Goal: Information Seeking & Learning: Learn about a topic

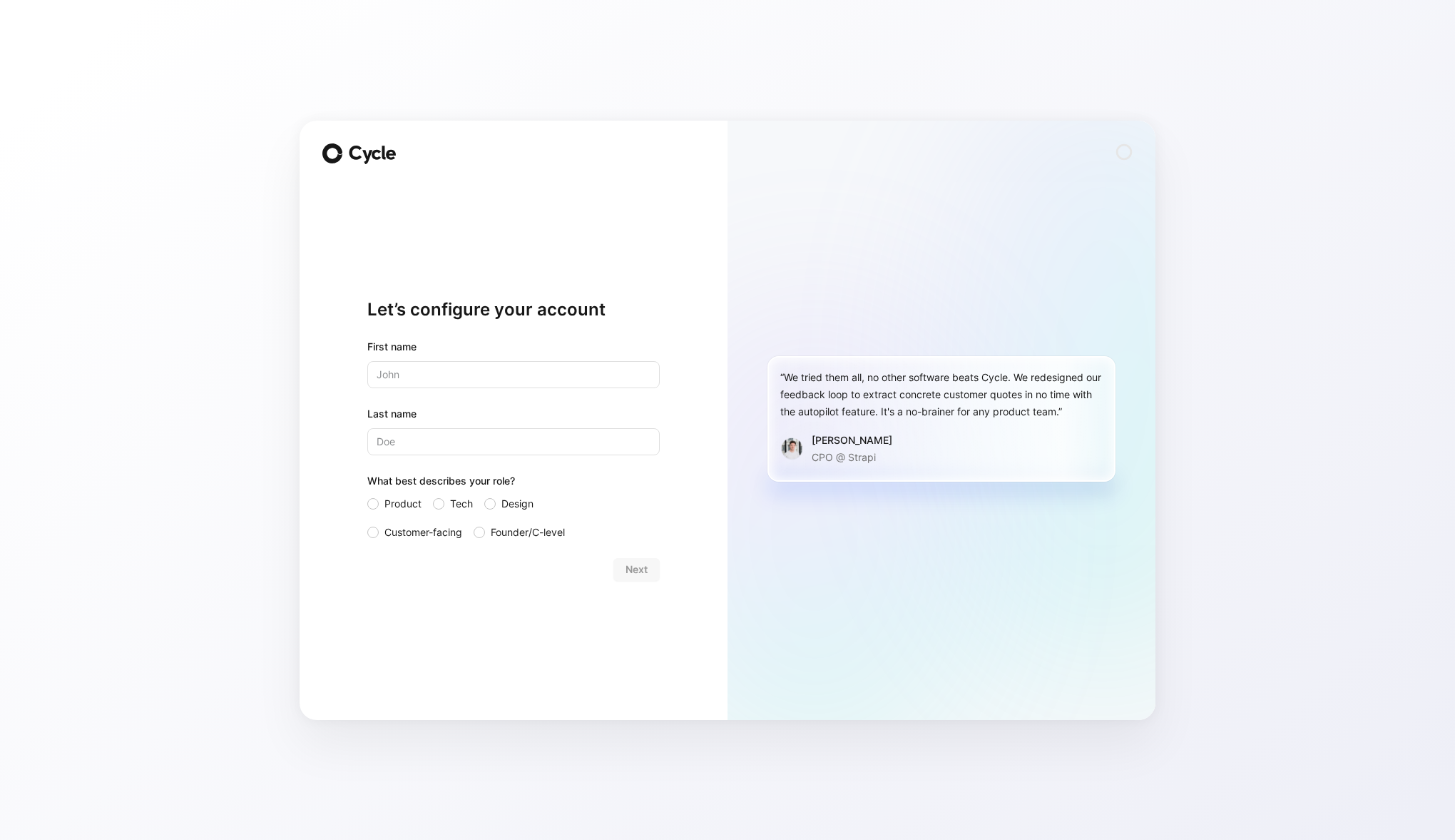
type input "[PERSON_NAME]"
click at [398, 527] on span "Customer-facing" at bounding box center [423, 533] width 78 height 17
click at [368, 524] on input "Customer-facing" at bounding box center [368, 524] width 0 height 0
click at [643, 567] on span "Next" at bounding box center [636, 569] width 22 height 17
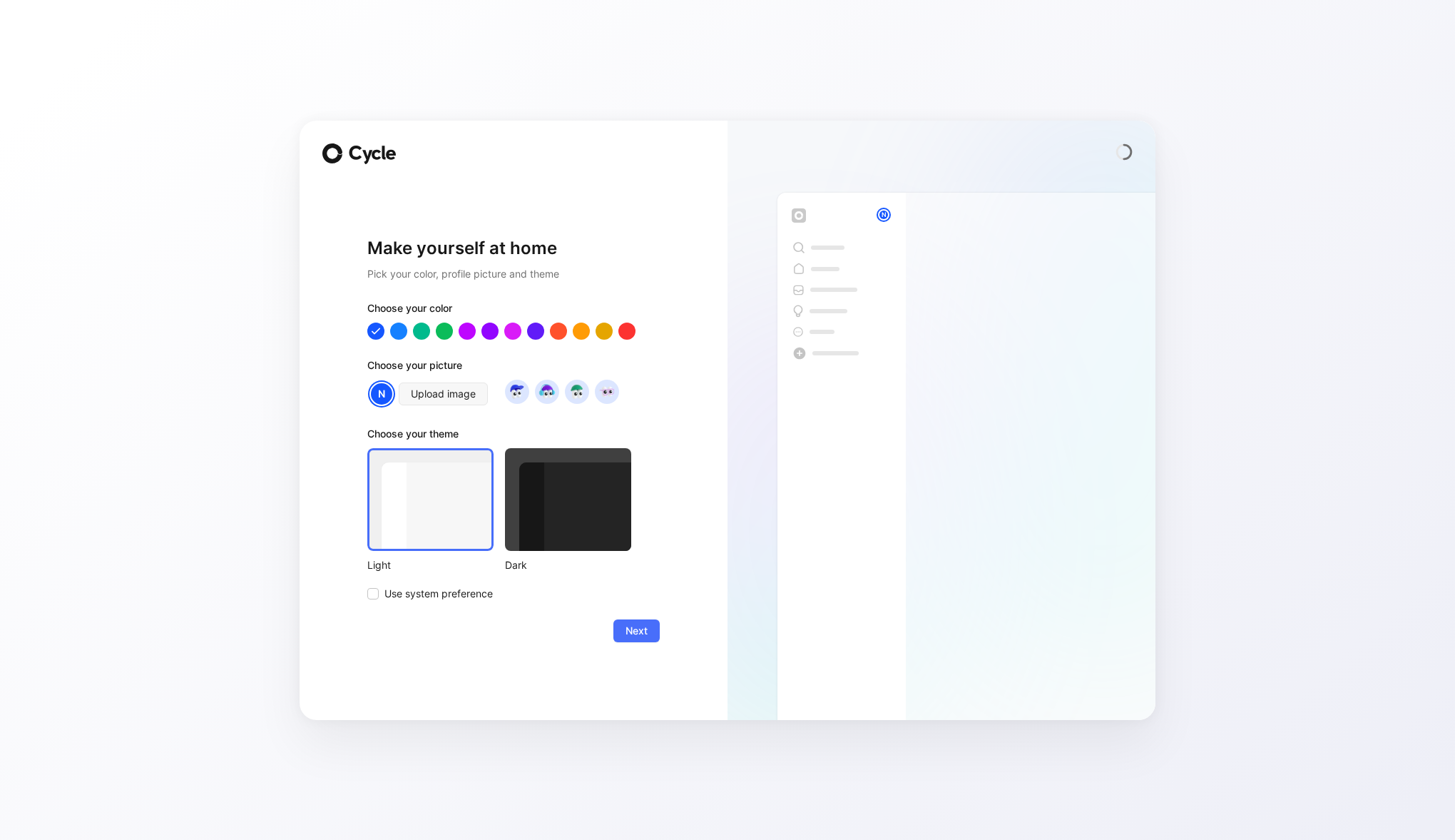
click at [549, 511] on div at bounding box center [568, 500] width 126 height 103
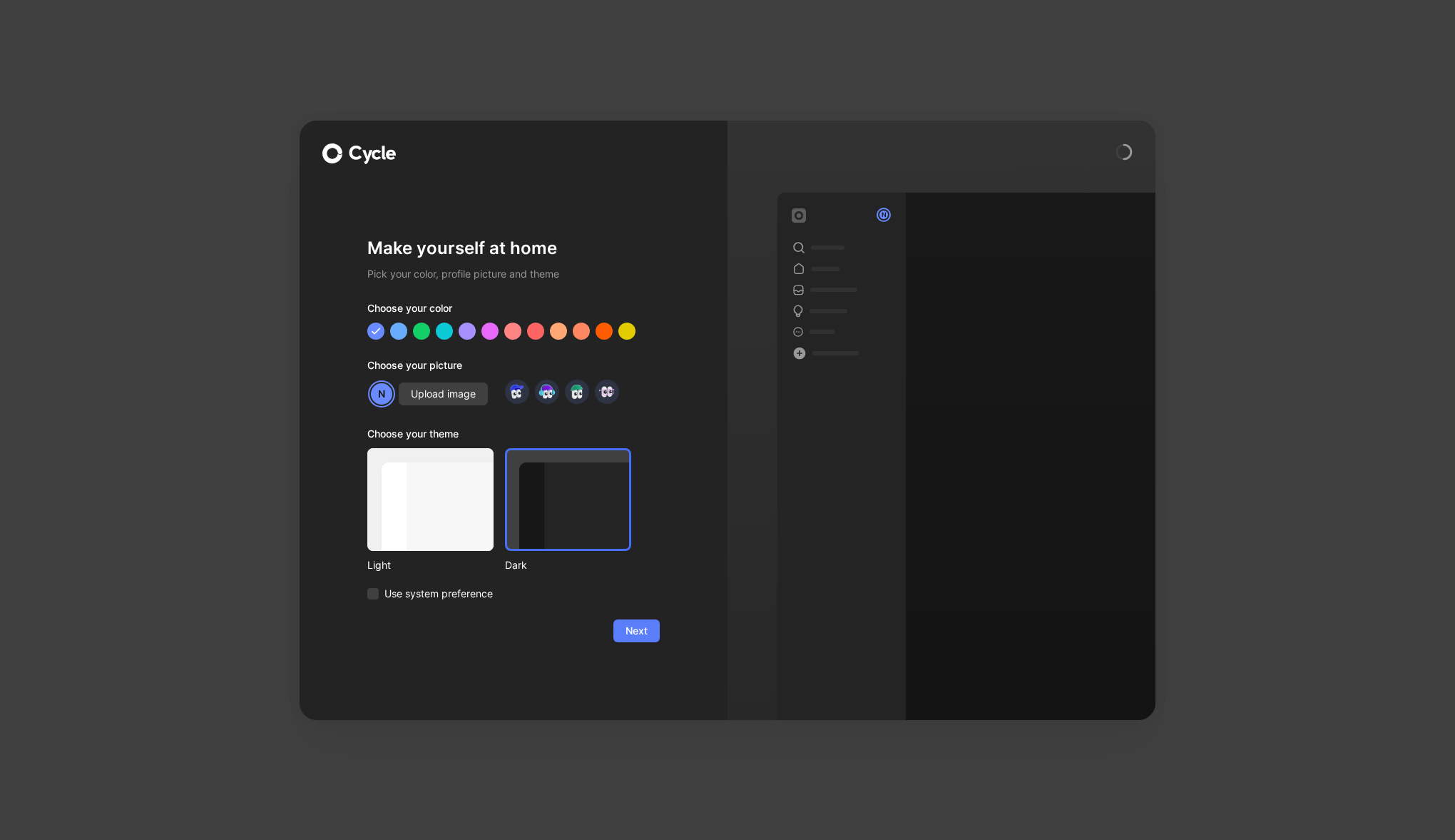
click at [637, 630] on span "Next" at bounding box center [636, 630] width 22 height 17
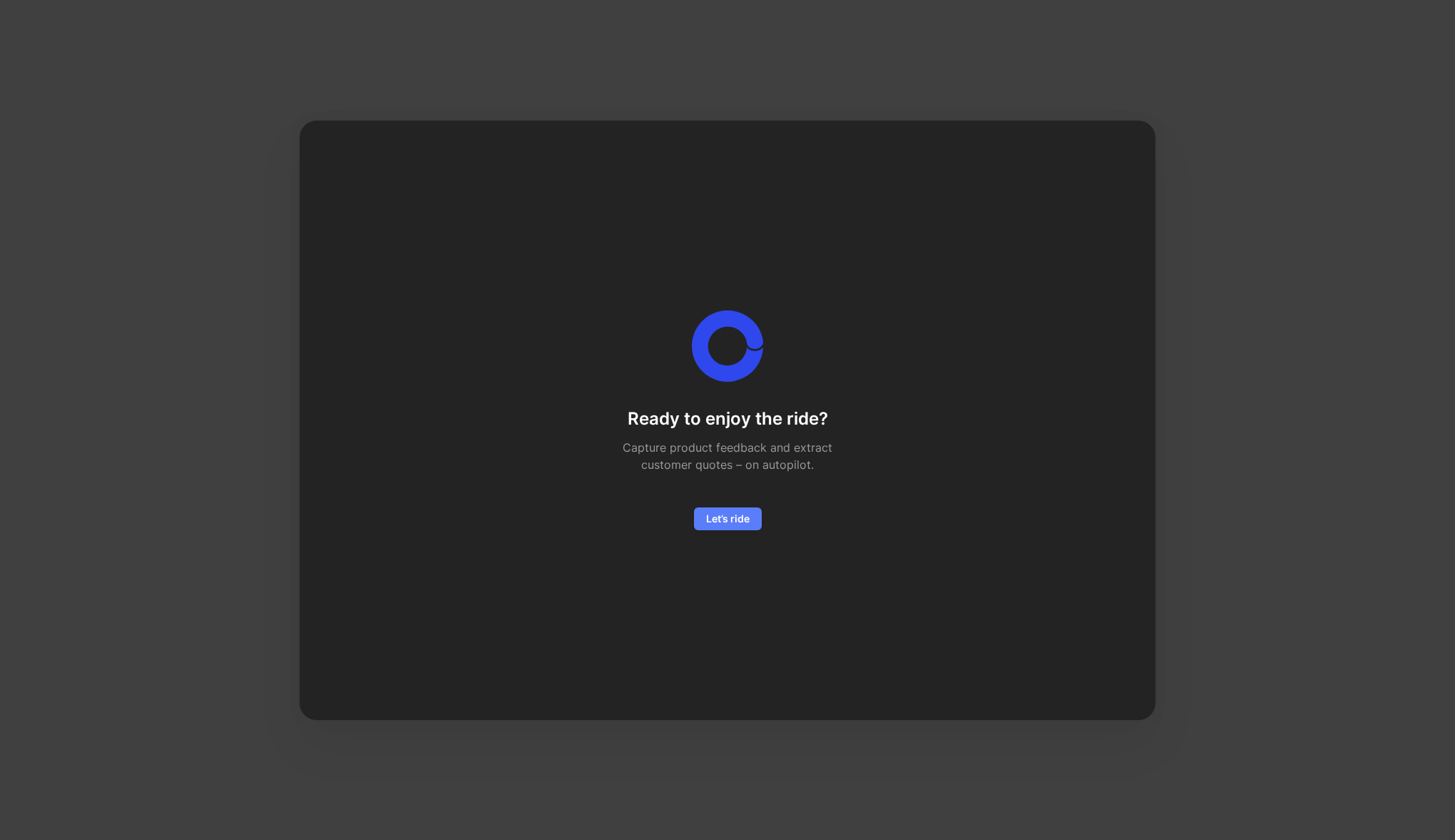
click at [733, 519] on span "Let’s ride" at bounding box center [728, 519] width 44 height 17
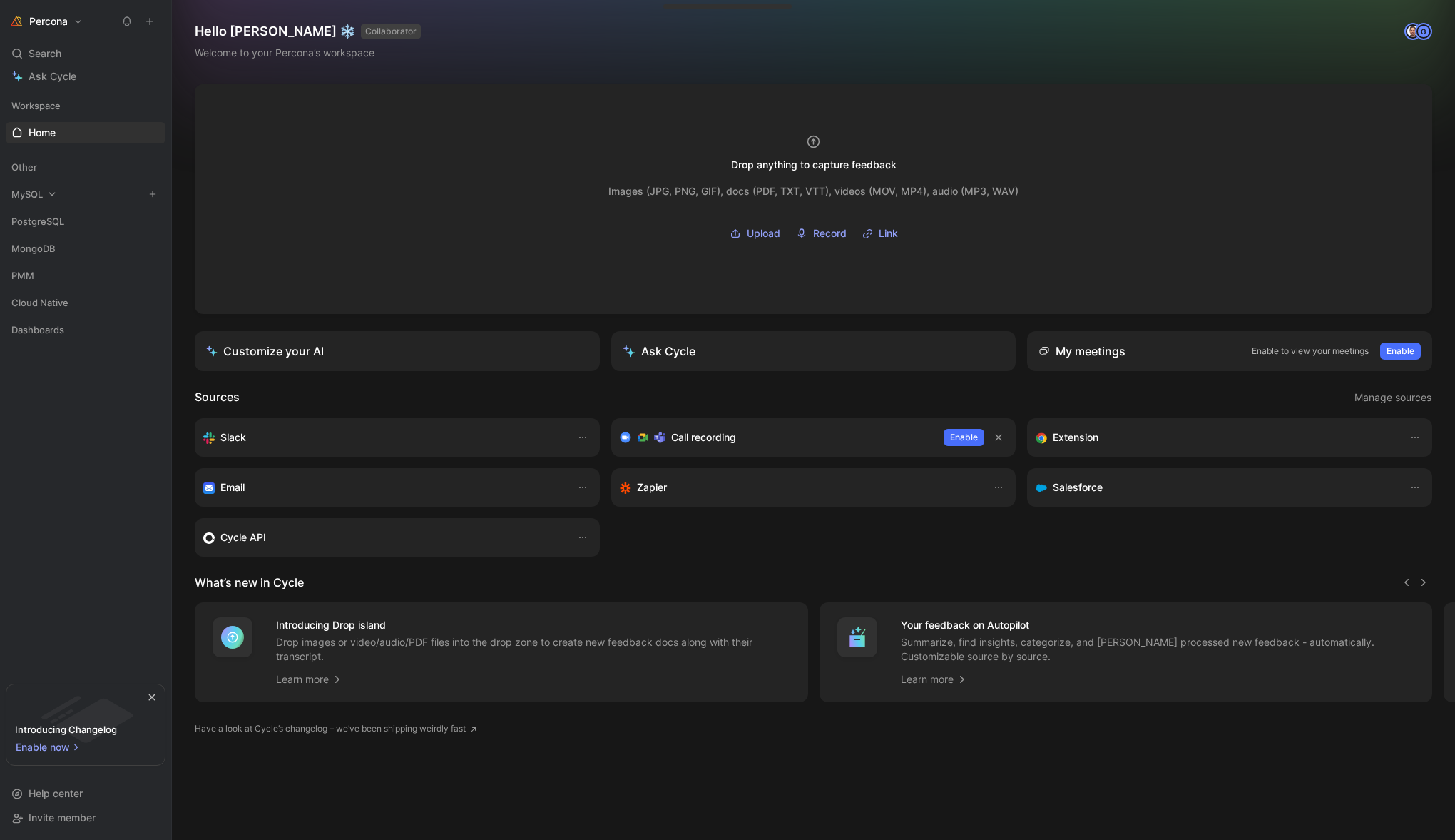
click at [31, 193] on span "MySQL" at bounding box center [27, 194] width 31 height 15
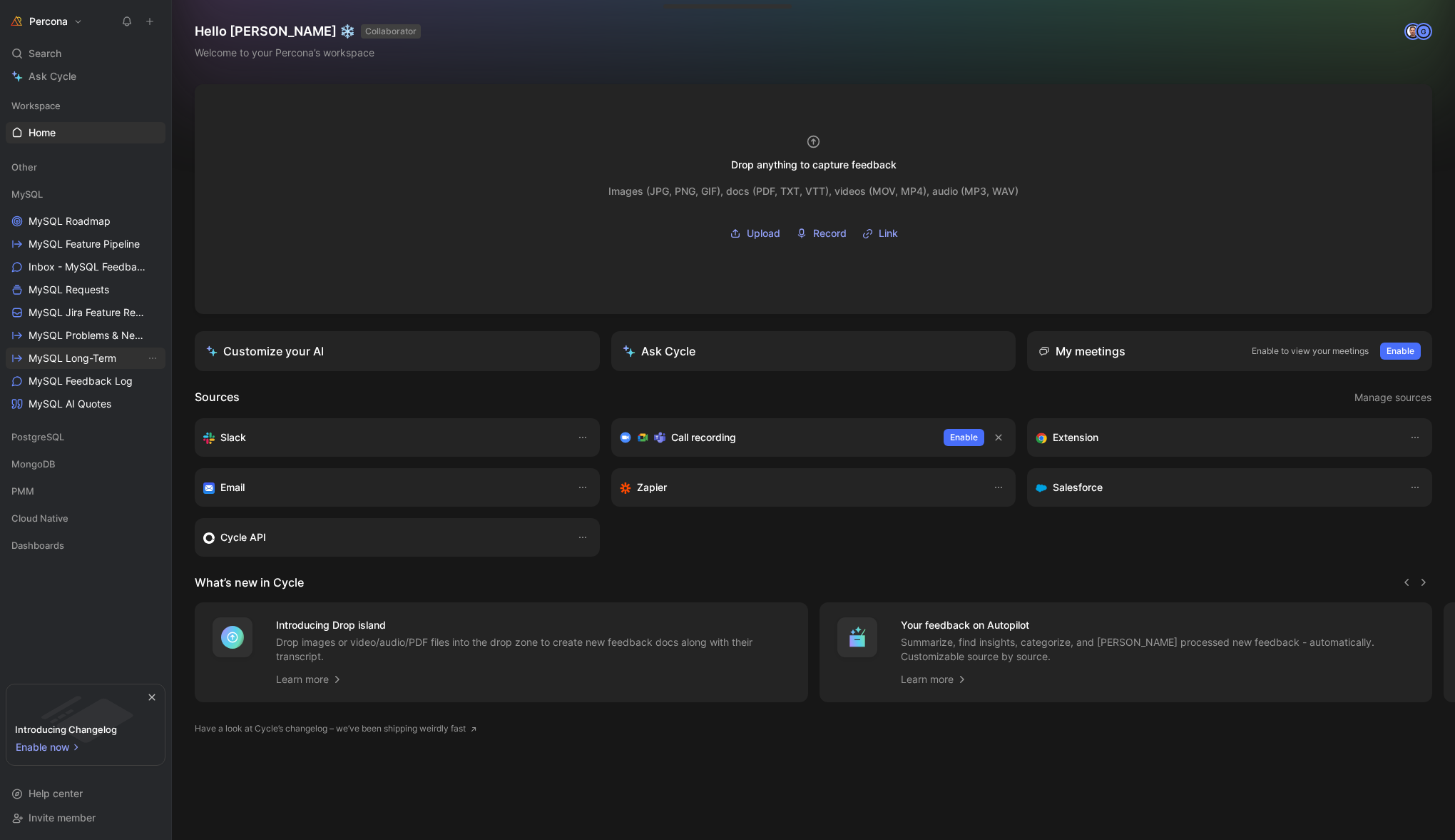
click at [92, 357] on span "MySQL Long-Term" at bounding box center [72, 358] width 87 height 15
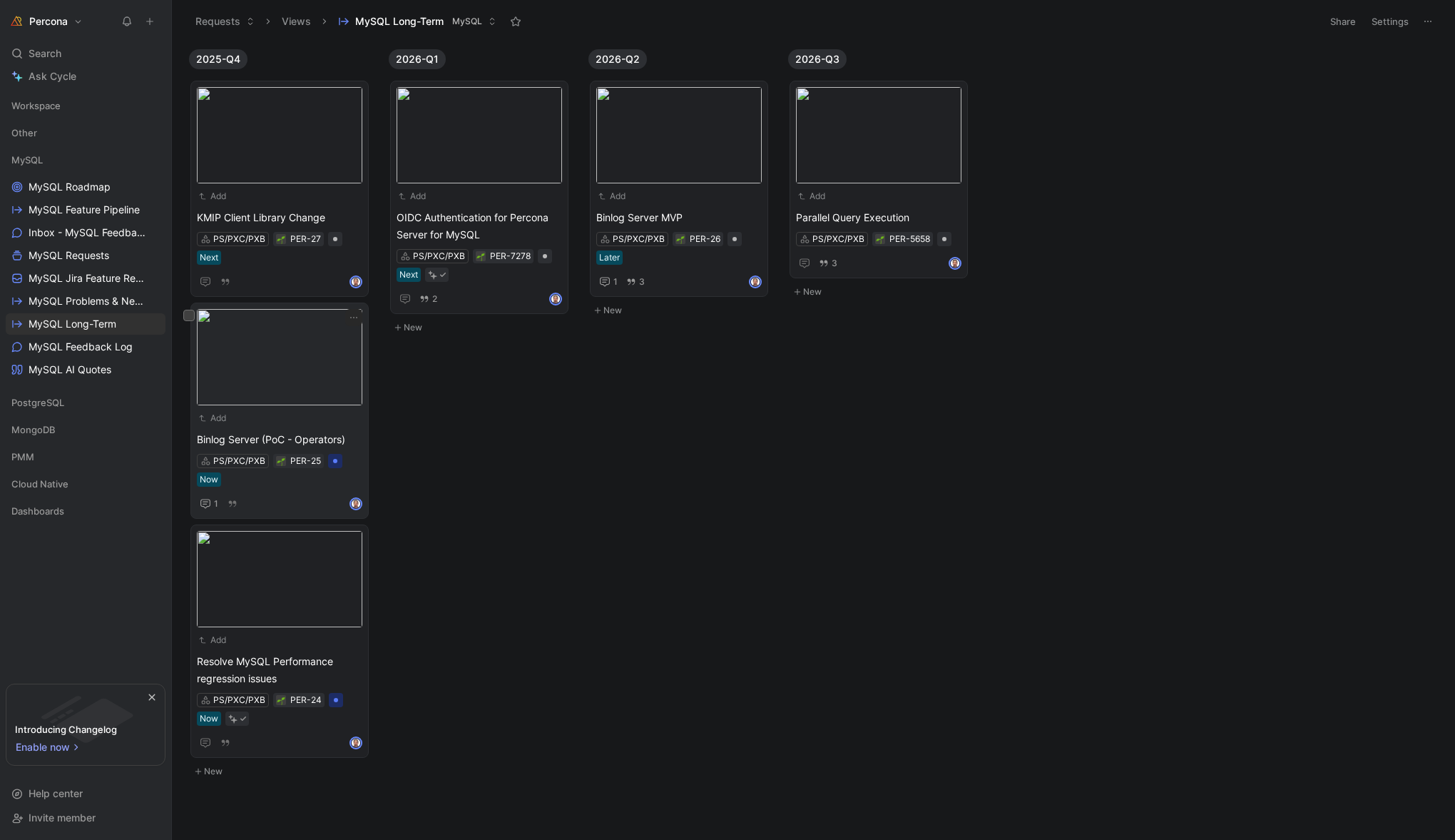
click at [284, 328] on img at bounding box center [279, 356] width 166 height 96
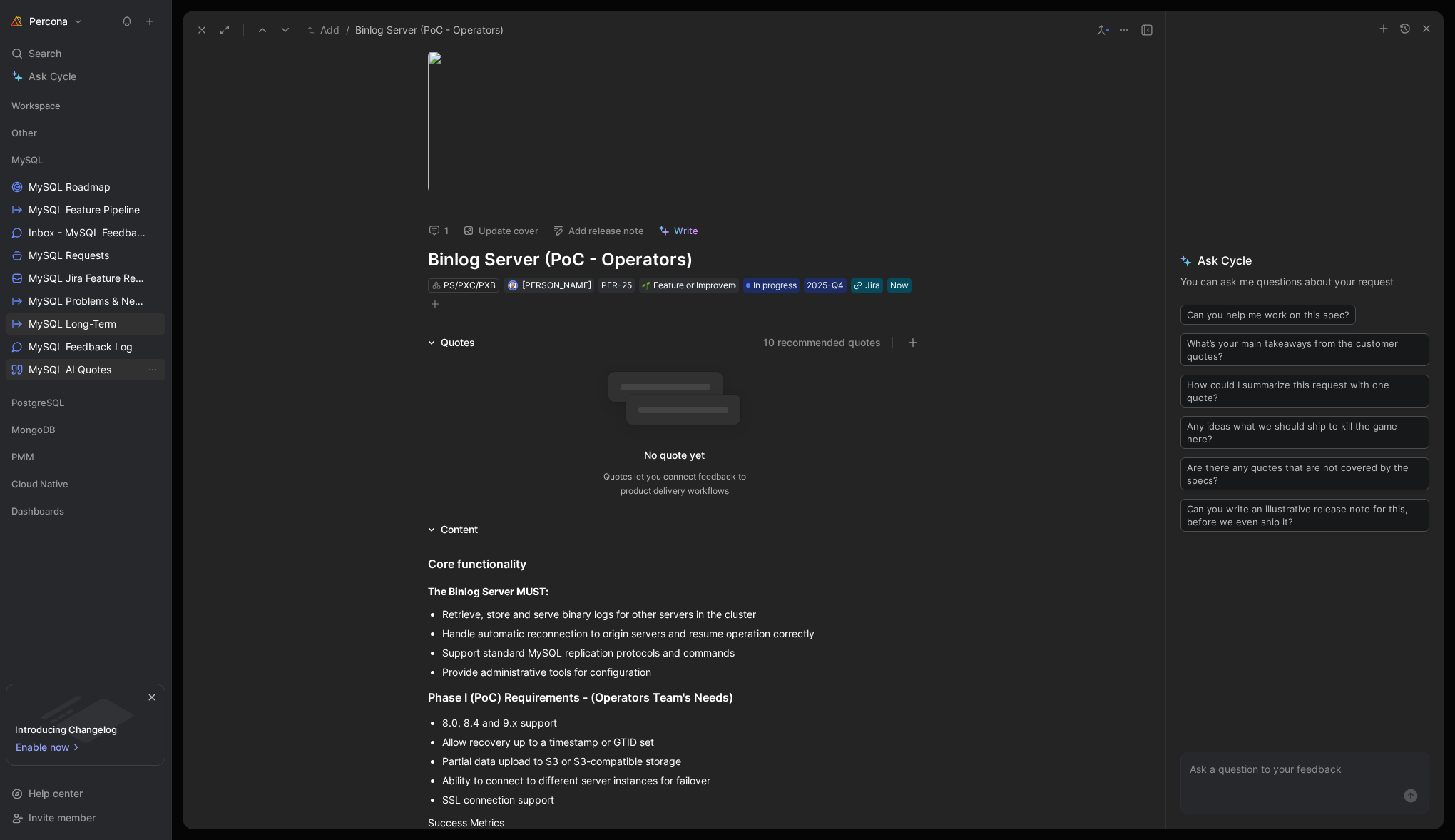
click at [79, 370] on span "MySQL AI Quotes" at bounding box center [69, 370] width 82 height 15
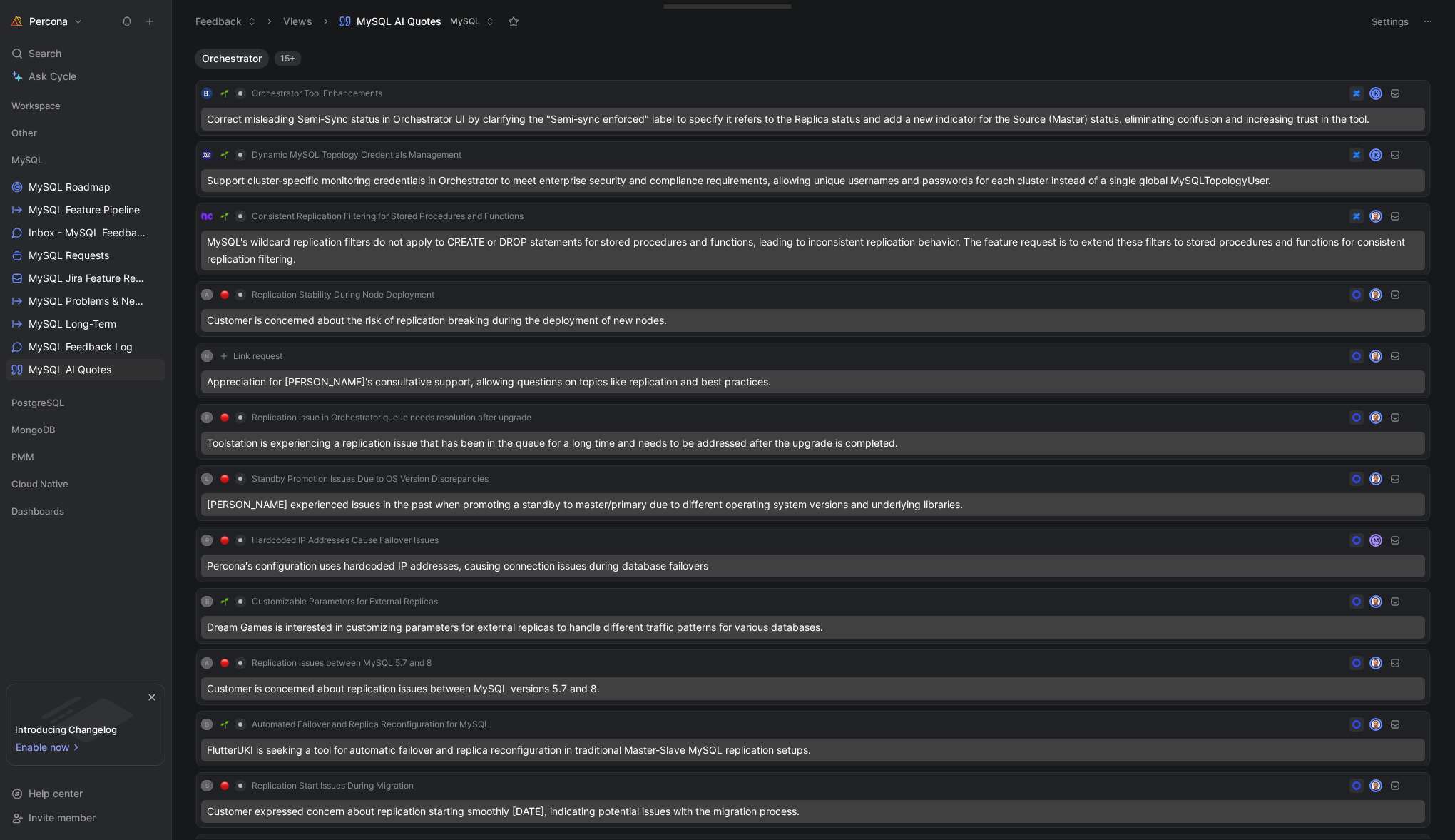
drag, startPoint x: 116, startPoint y: 479, endPoint x: 83, endPoint y: -17, distance: 497.1
click at [83, 0] on html "Percona Search ⌘ K Ask Cycle Workspace Other MySQL MySQL Roadmap MySQL Feature …" at bounding box center [728, 420] width 1455 height 840
click at [62, 17] on h1 "Percona" at bounding box center [48, 20] width 39 height 13
click at [680, 21] on div at bounding box center [728, 420] width 1455 height 840
click at [77, 233] on span "Inbox - MySQL Feedback" at bounding box center [86, 232] width 117 height 15
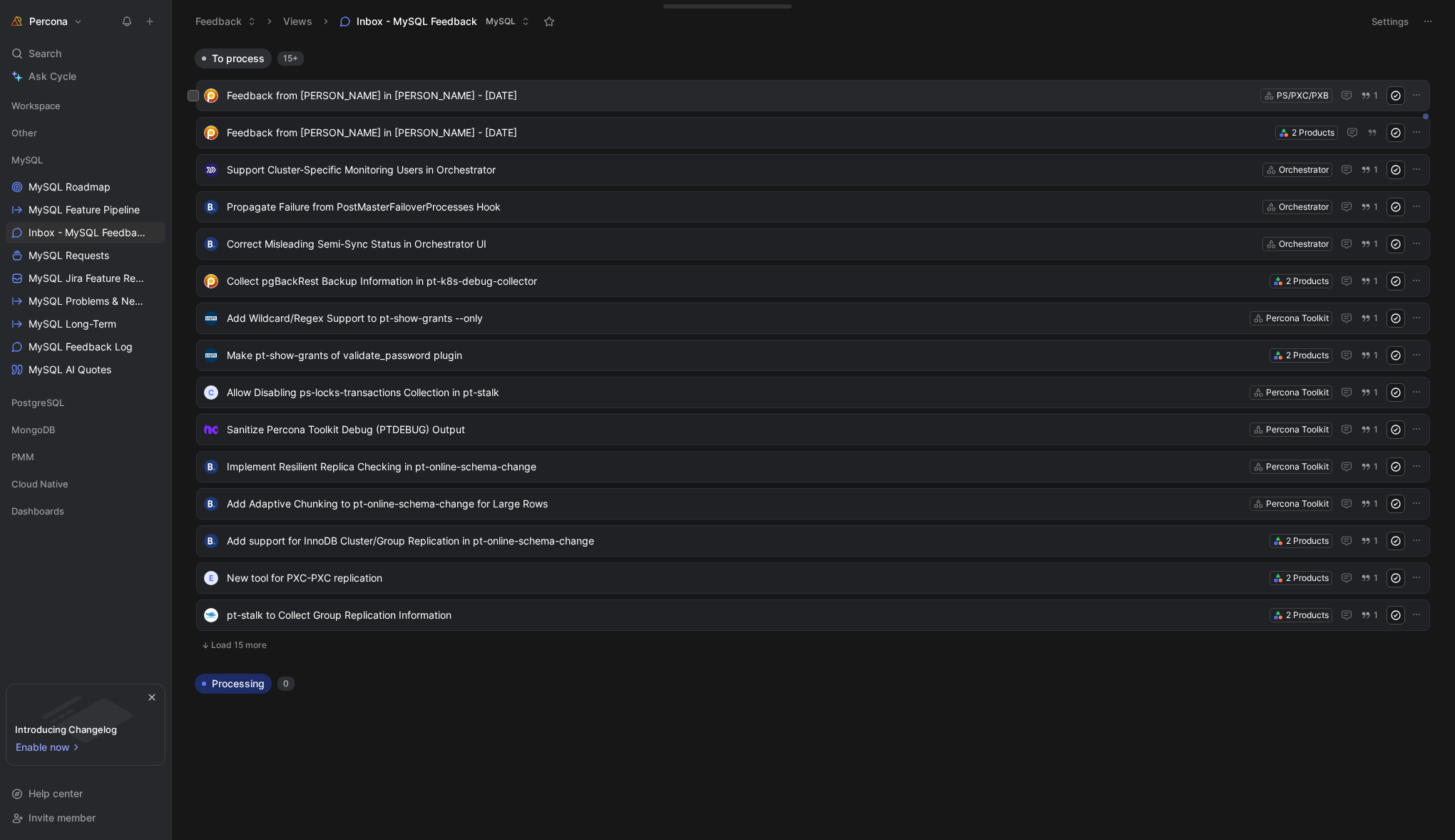
click at [421, 93] on span "Feedback from [PERSON_NAME] in [PERSON_NAME] - [DATE]" at bounding box center [741, 96] width 1028 height 17
click at [77, 370] on span "MySQL AI Quotes" at bounding box center [69, 370] width 82 height 15
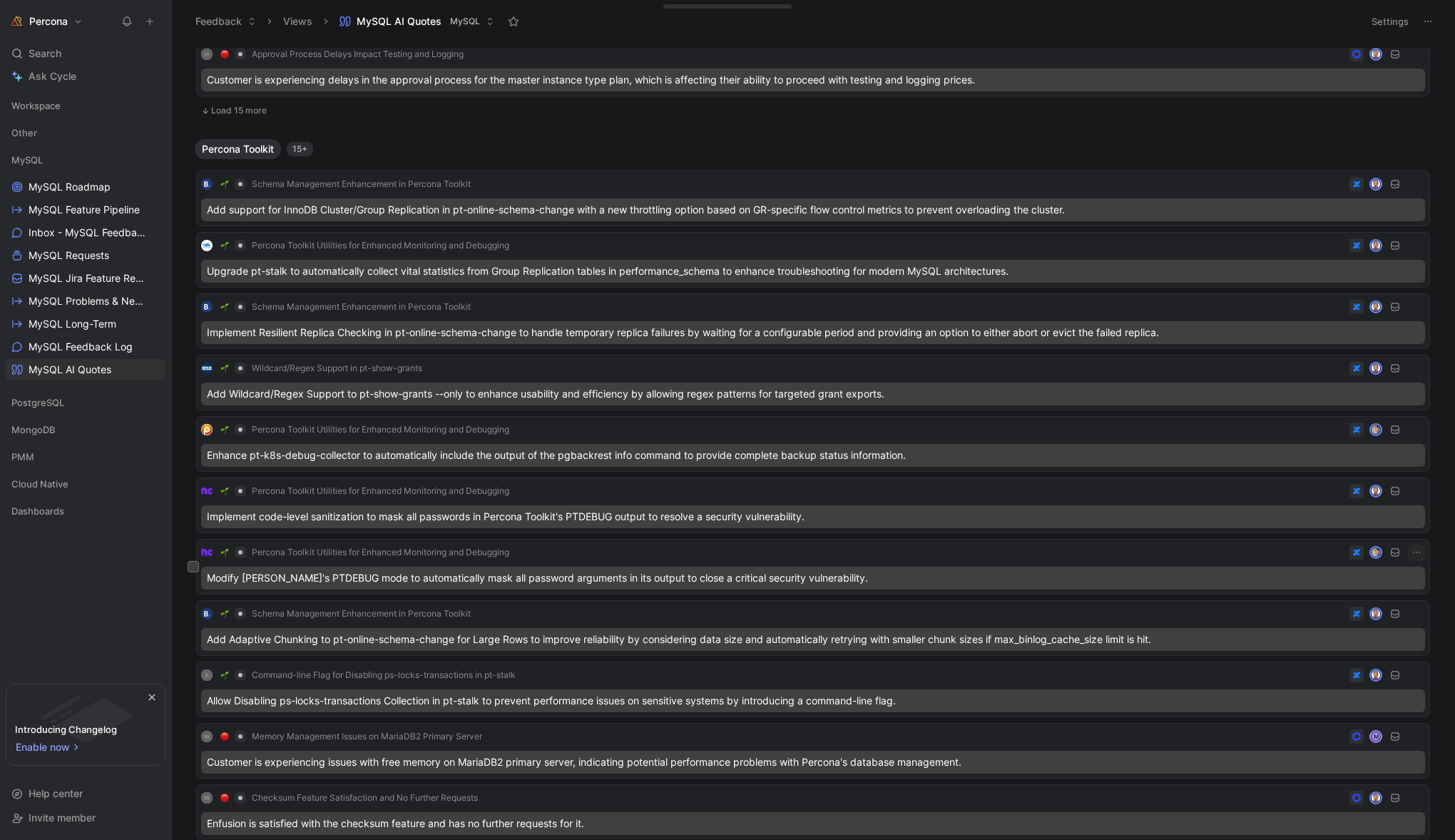
scroll to position [920, 0]
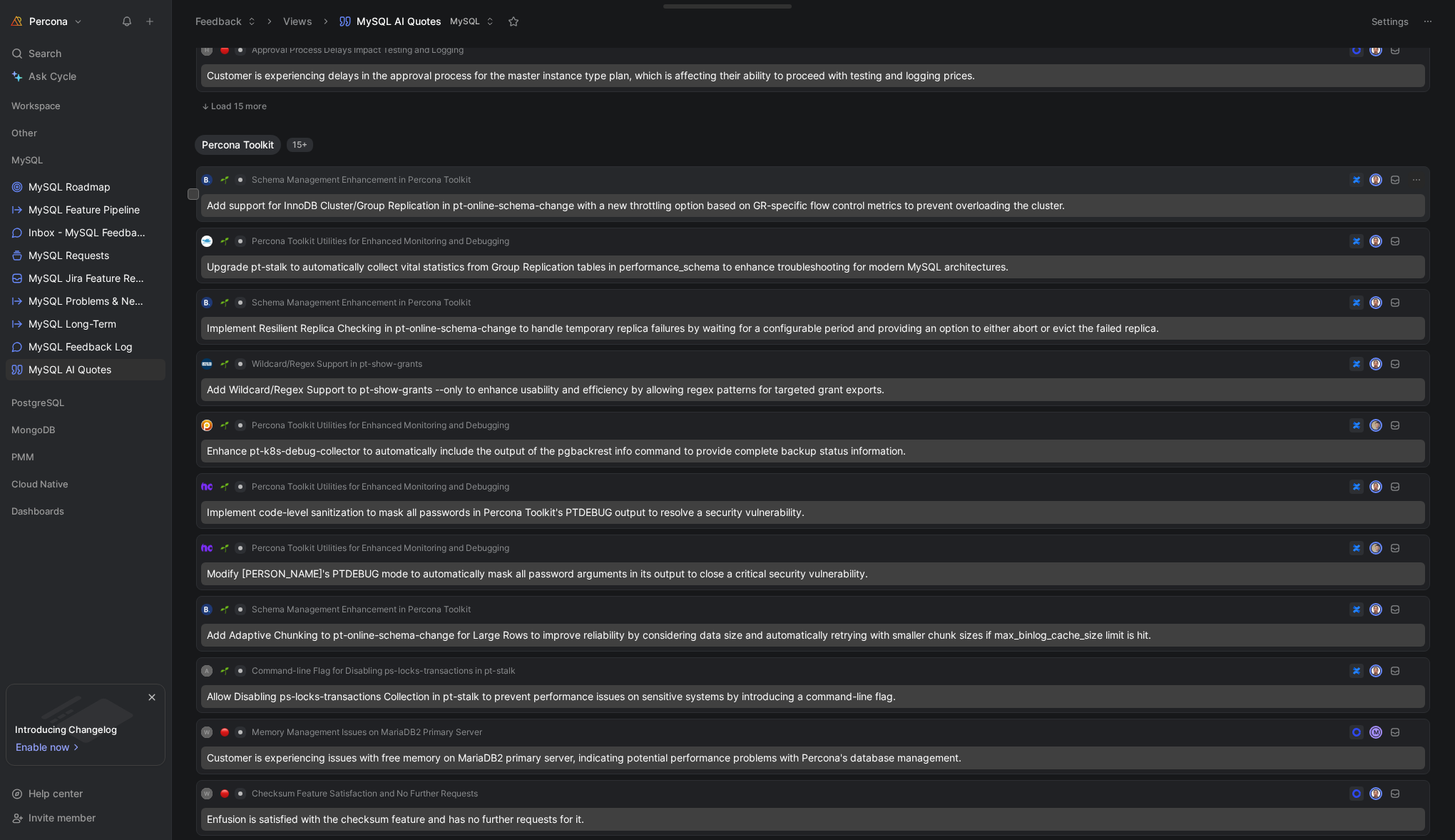
click at [845, 206] on div "Add support for InnoDB Cluster/Group Replication in pt-online-schema-change wit…" at bounding box center [813, 206] width 1224 height 23
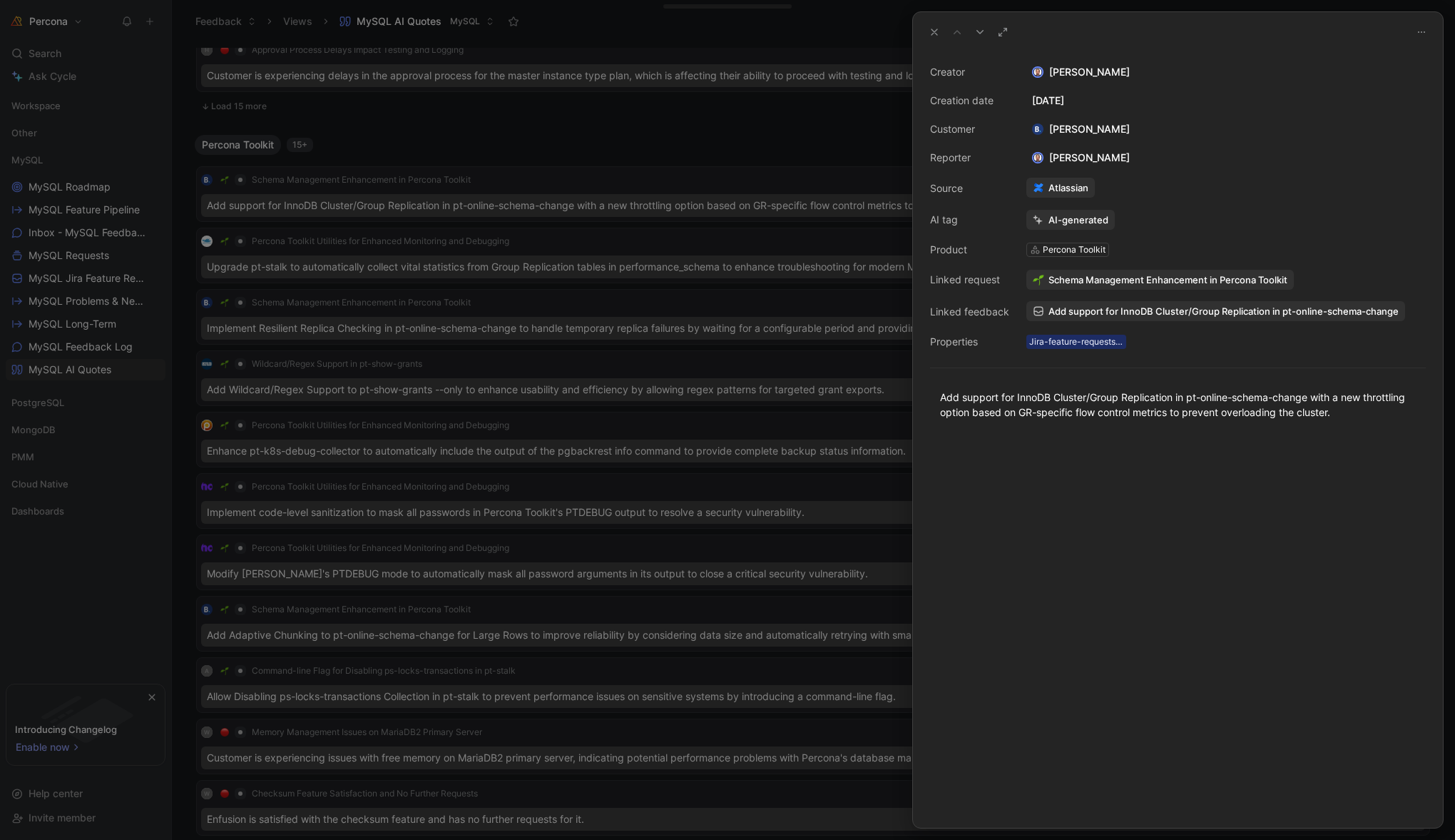
click at [934, 33] on use at bounding box center [934, 32] width 6 height 6
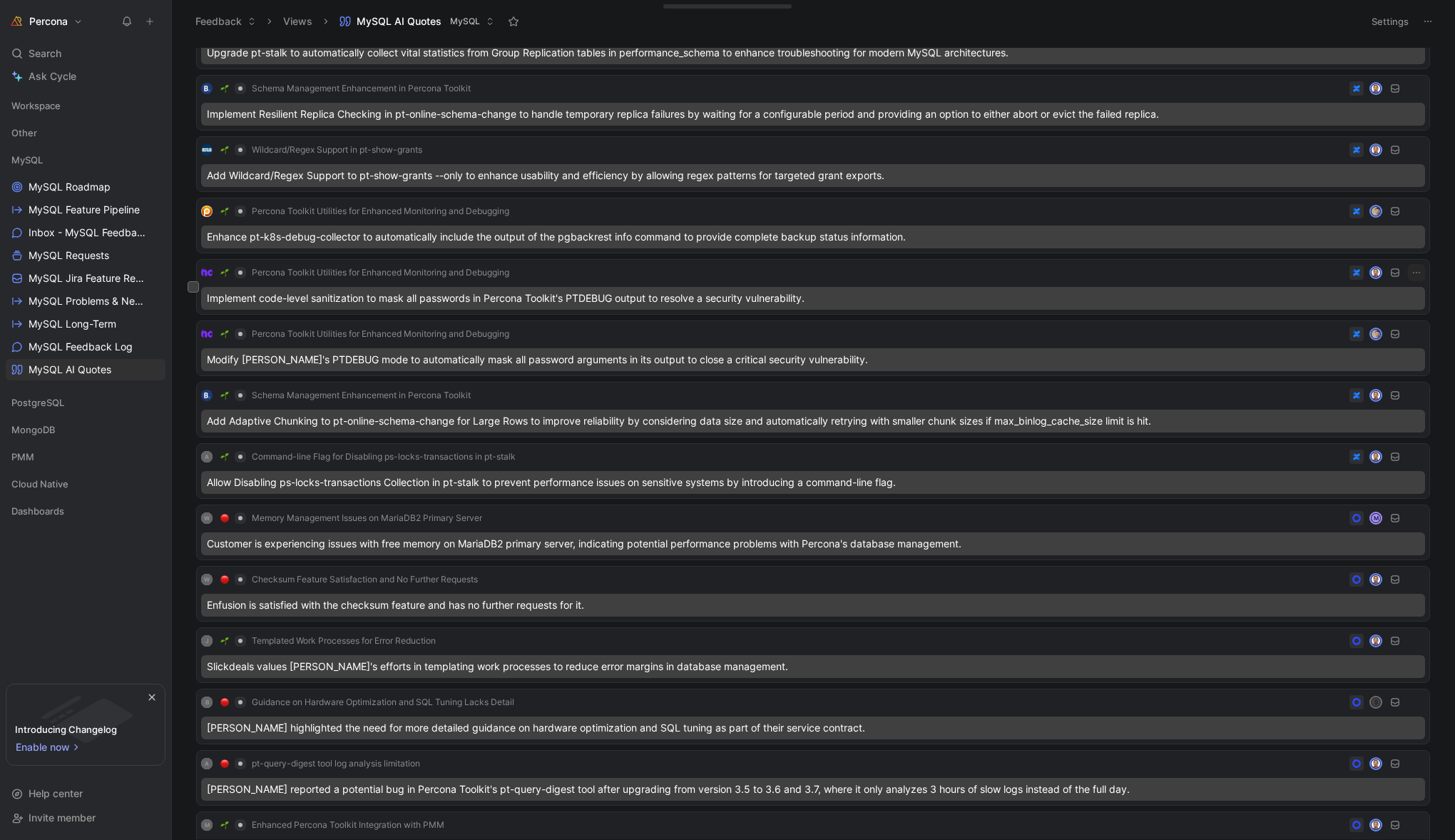
scroll to position [1132, 0]
click at [1001, 234] on div "Enhance pt-k8s-debug-collector to automatically include the output of the pgbac…" at bounding box center [813, 239] width 1224 height 23
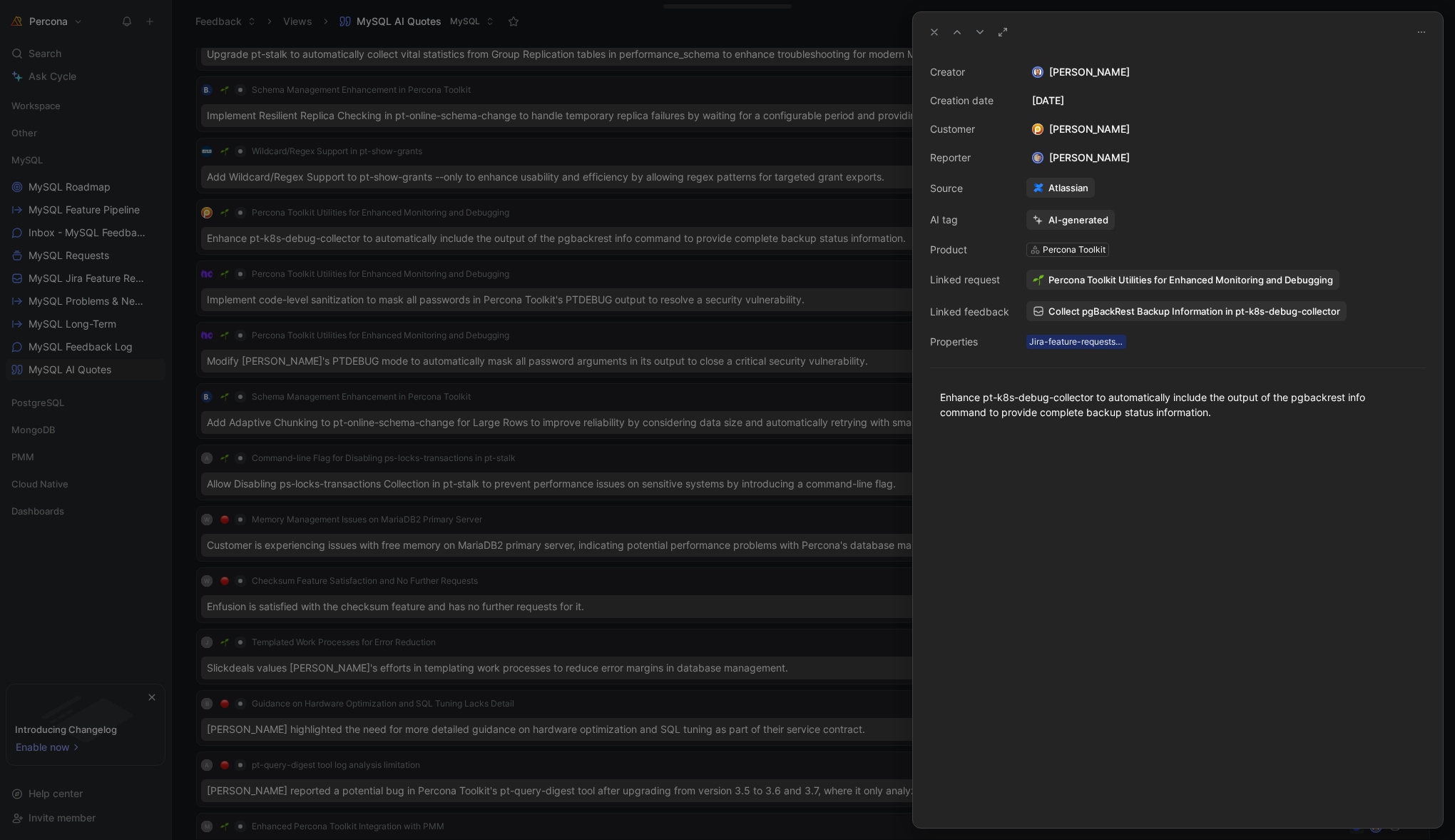
click at [938, 31] on icon at bounding box center [934, 32] width 12 height 12
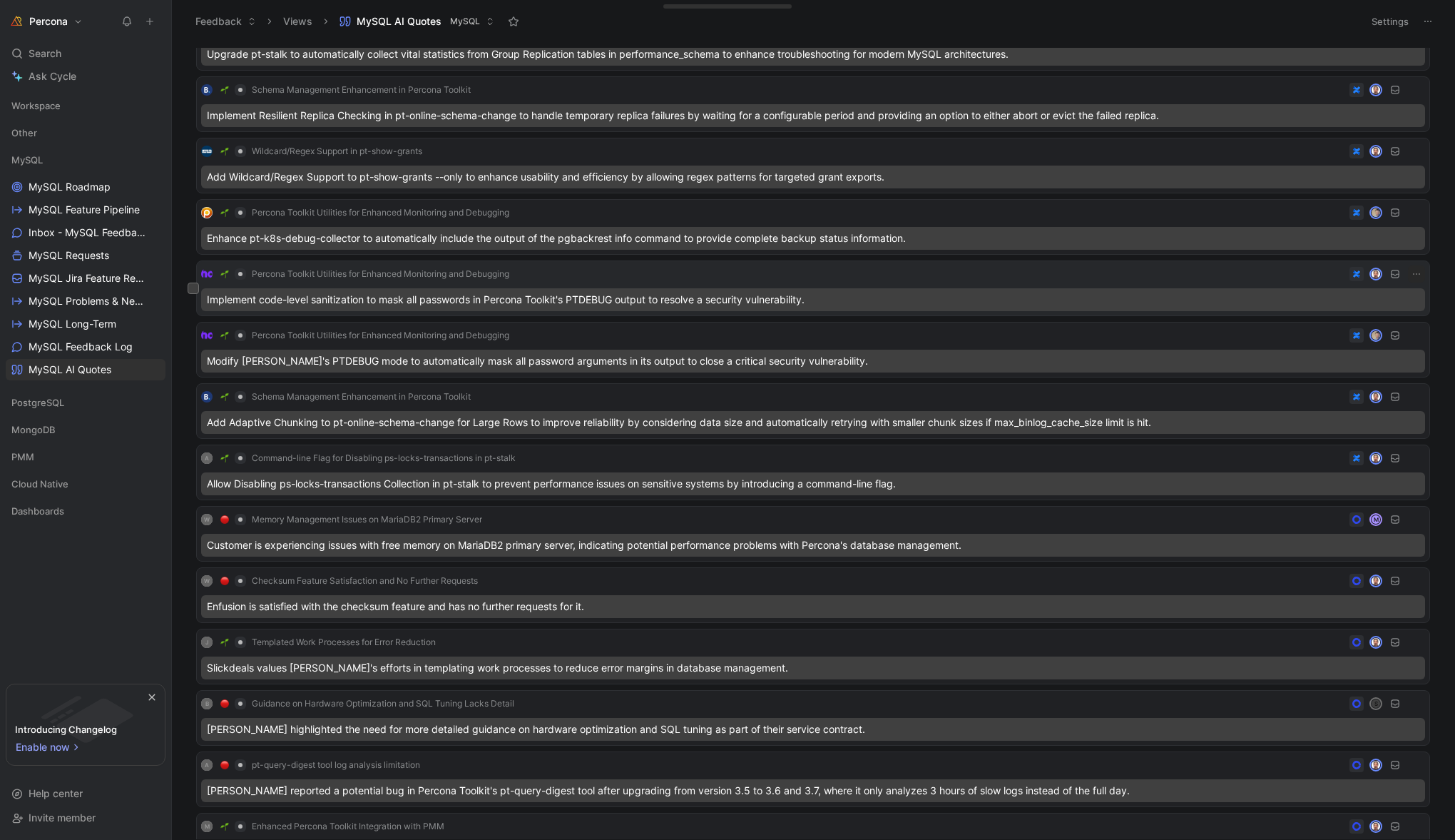
click at [537, 304] on div "Implement code-level sanitization to mask all passwords in Percona Toolkit's PT…" at bounding box center [813, 300] width 1224 height 23
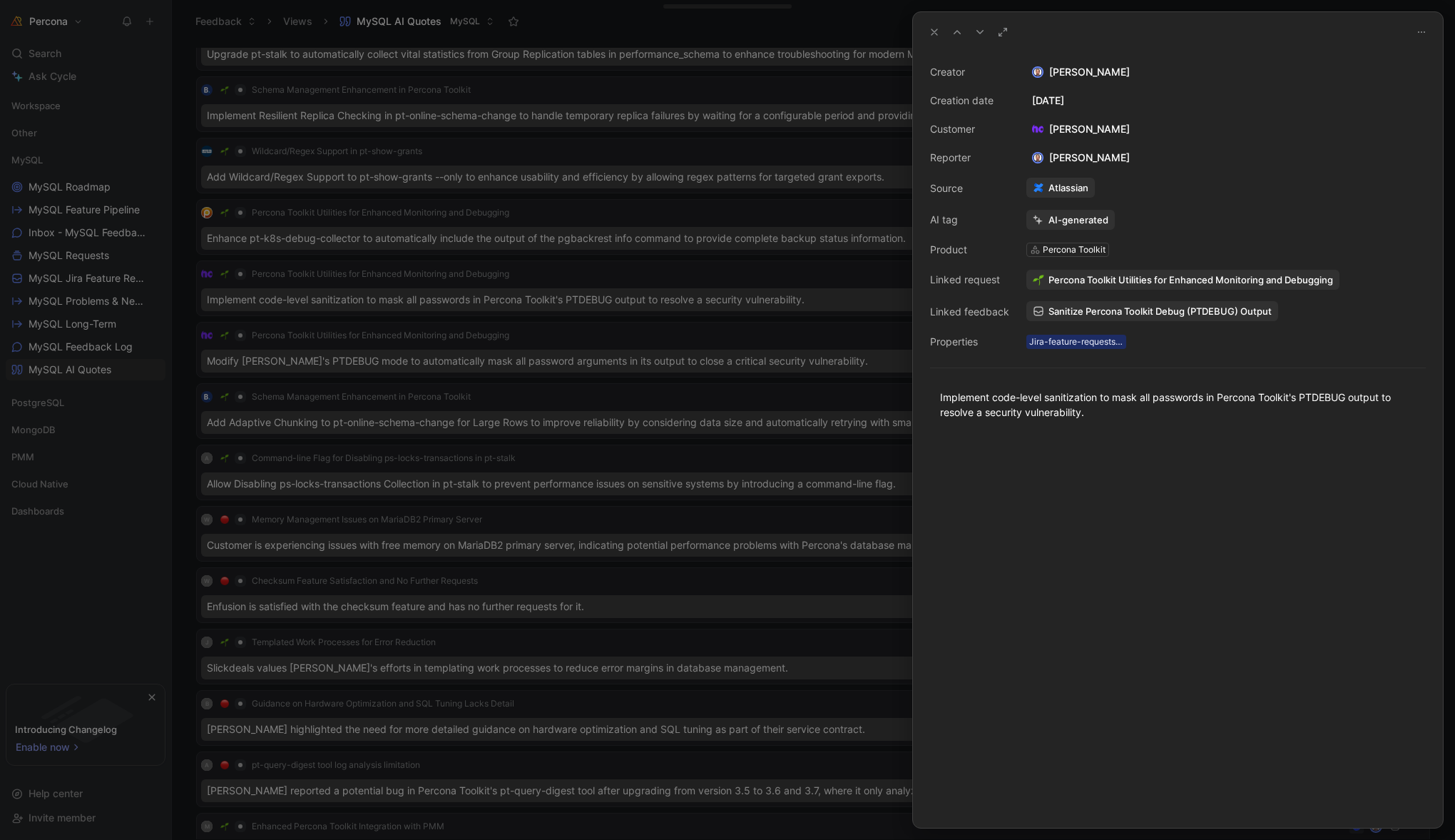
click at [934, 29] on icon at bounding box center [934, 32] width 12 height 12
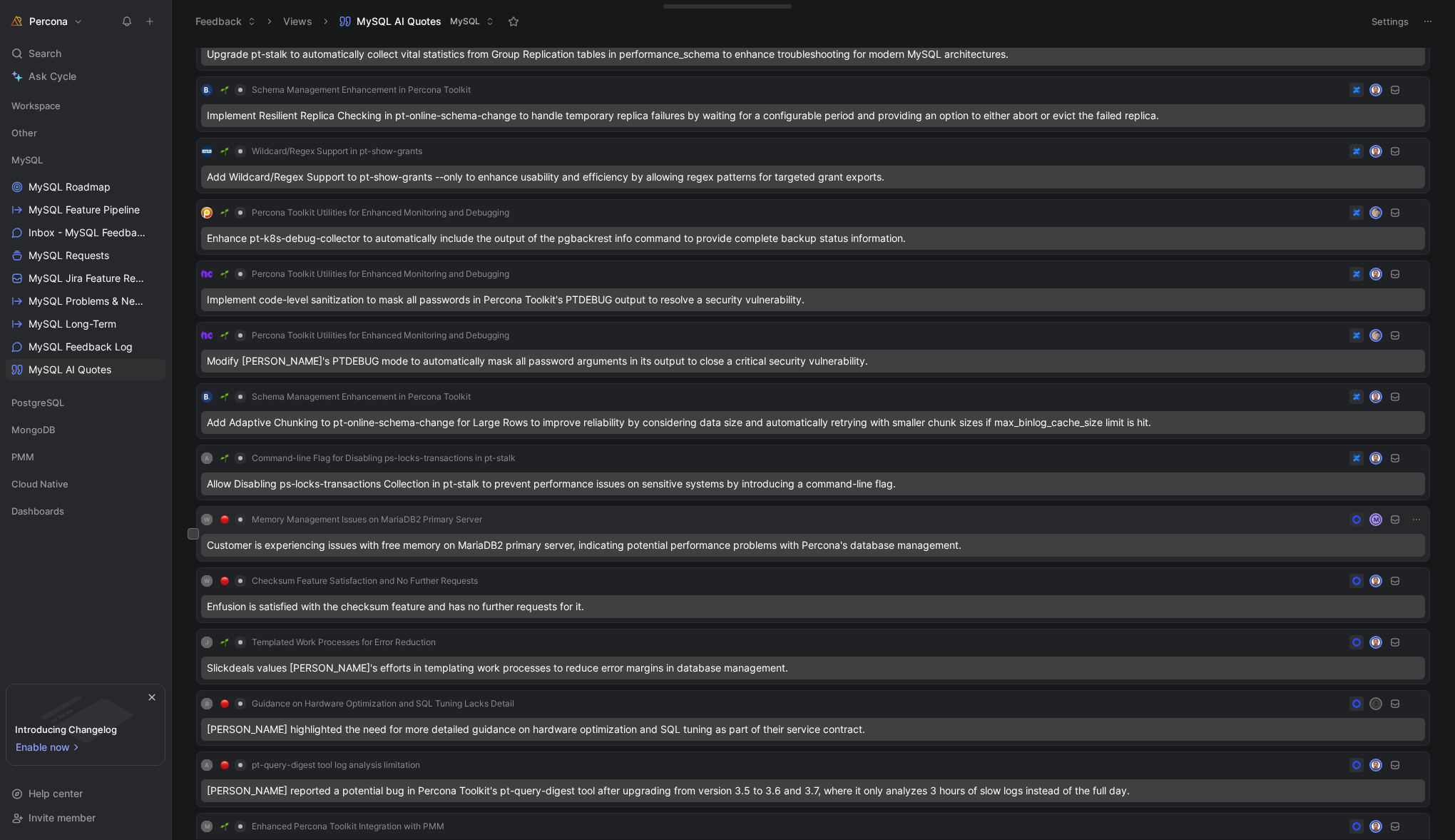
click at [438, 540] on div "Customer is experiencing issues with free memory on MariaDB2 primary server, in…" at bounding box center [813, 545] width 1224 height 23
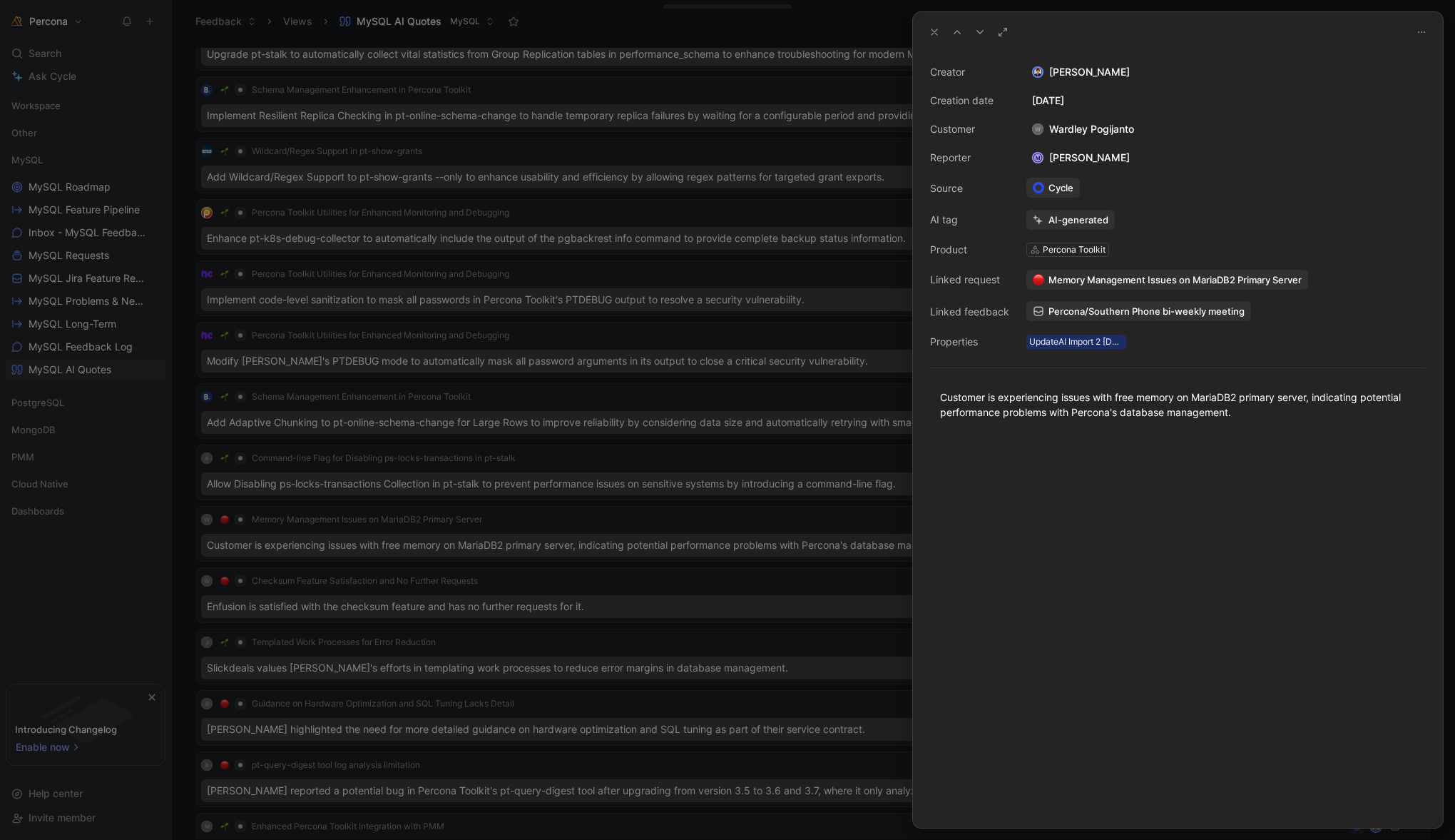
click at [934, 31] on icon at bounding box center [934, 32] width 12 height 12
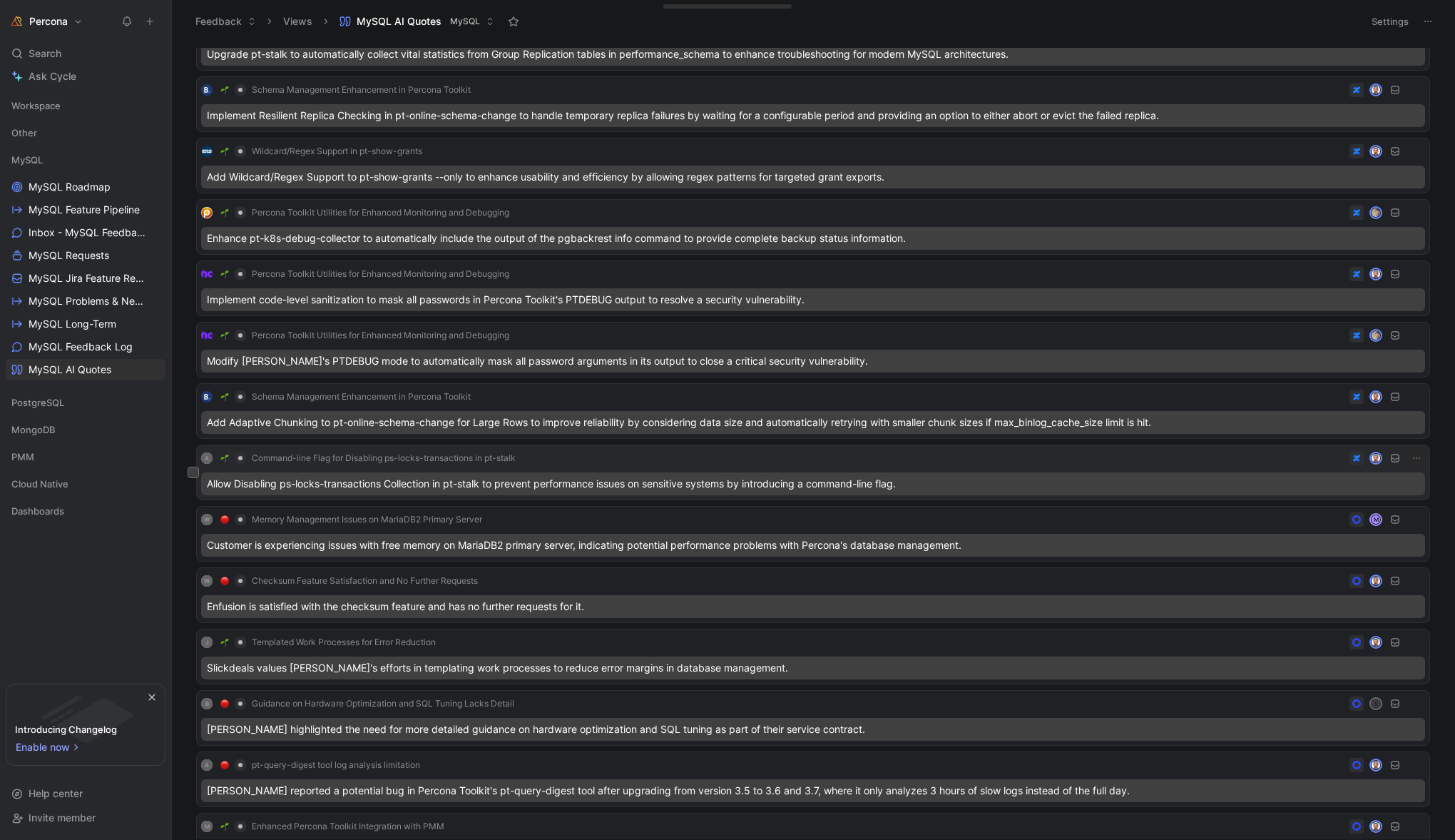
click at [384, 487] on div "Allow Disabling ps-locks-transactions Collection in pt-stalk to prevent perform…" at bounding box center [813, 484] width 1224 height 23
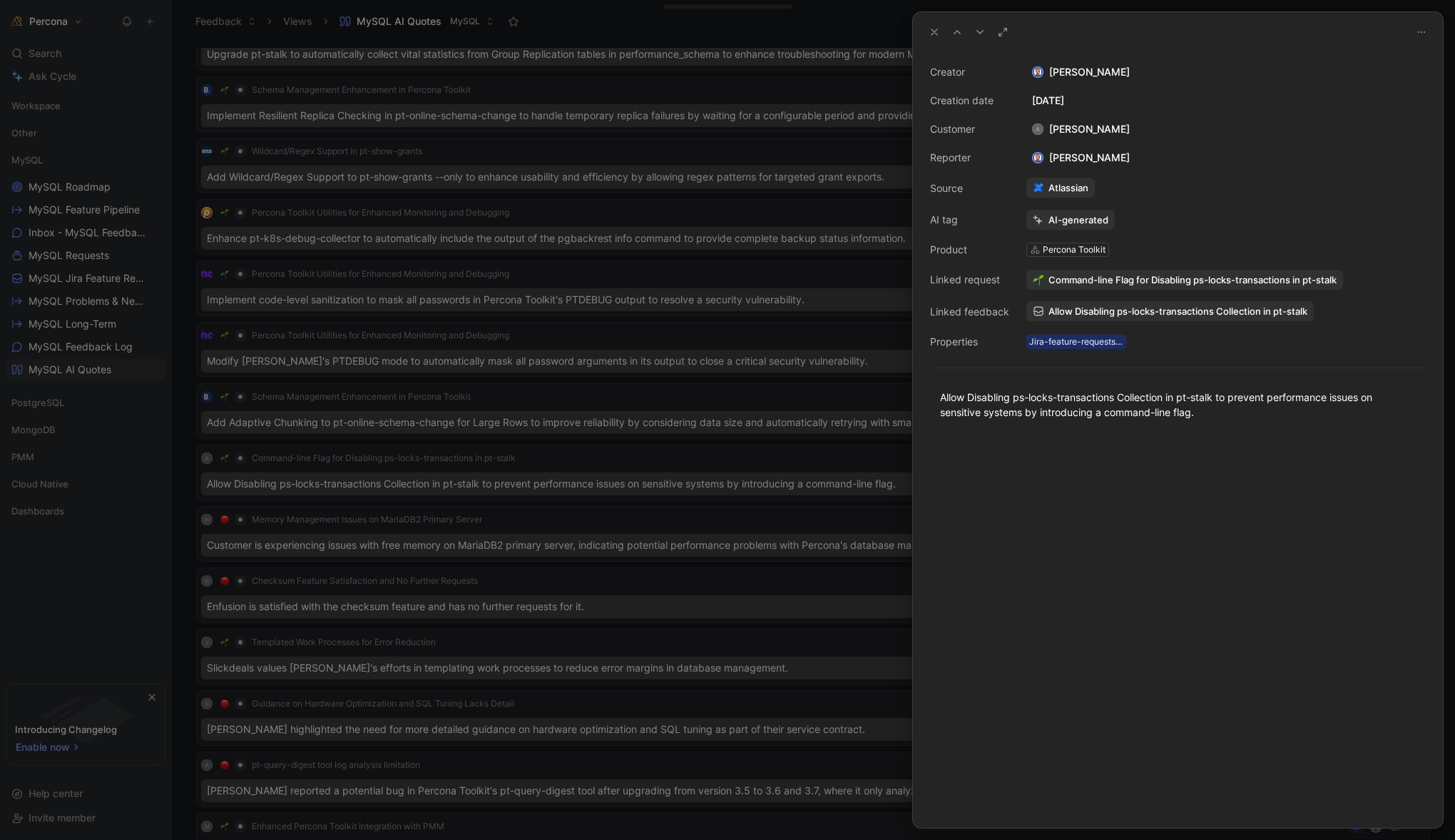
click at [1091, 128] on div "A [PERSON_NAME]" at bounding box center [1081, 129] width 110 height 17
click at [1037, 128] on div "A" at bounding box center [1038, 129] width 12 height 12
click at [935, 32] on icon at bounding box center [934, 32] width 12 height 12
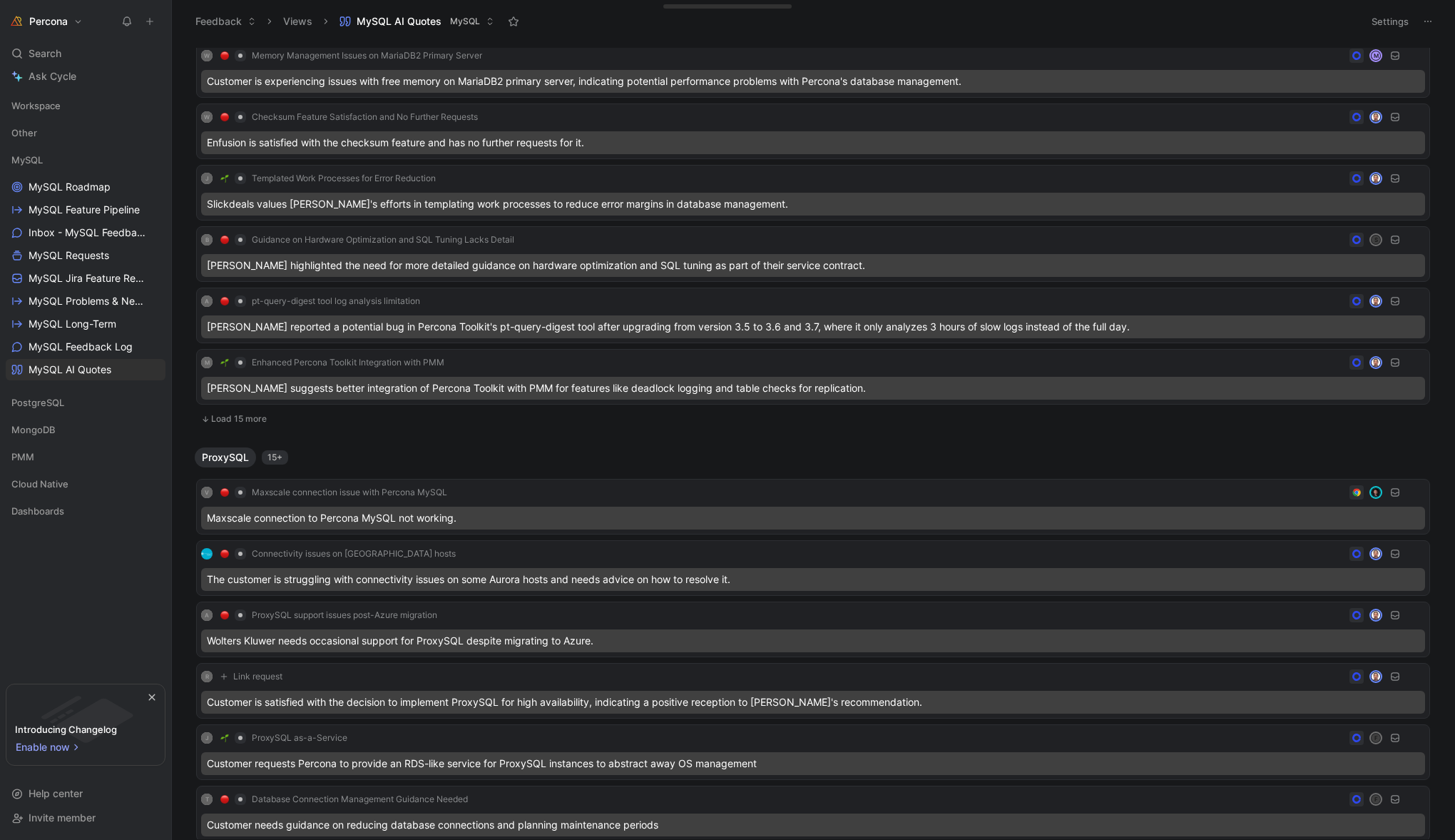
scroll to position [1557, 0]
